Goal: Transaction & Acquisition: Purchase product/service

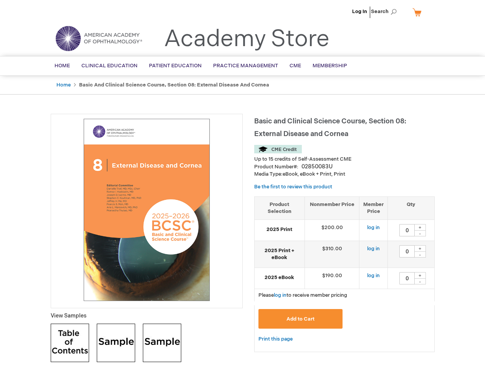
click at [242, 184] on div at bounding box center [147, 211] width 192 height 194
click at [386, 12] on span "Search" at bounding box center [385, 11] width 29 height 15
click at [345, 274] on td "$190.00" at bounding box center [332, 277] width 55 height 21
click at [420, 227] on div "+" at bounding box center [421, 227] width 12 height 7
click at [420, 233] on div "-" at bounding box center [421, 233] width 12 height 6
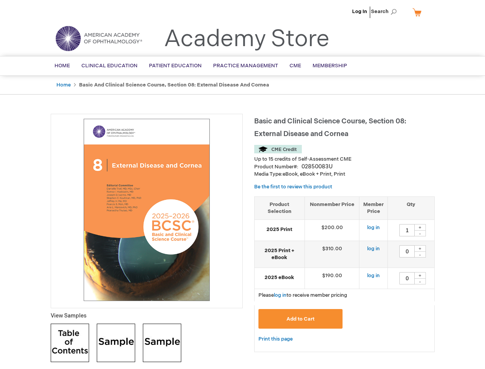
type input "0"
click at [420, 248] on div "+" at bounding box center [421, 248] width 12 height 7
click at [420, 254] on div "-" at bounding box center [421, 254] width 12 height 6
type input "0"
click at [420, 275] on div "+" at bounding box center [421, 275] width 12 height 7
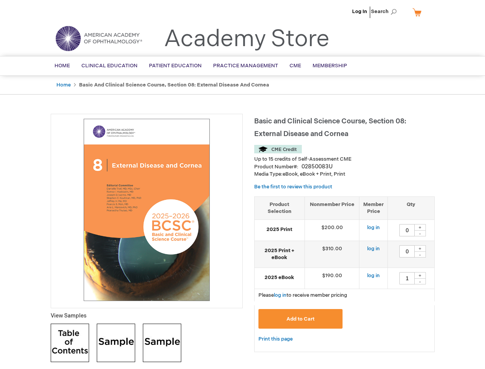
click at [420, 281] on div "-" at bounding box center [421, 281] width 12 height 6
type input "0"
